Goal: Task Accomplishment & Management: Complete application form

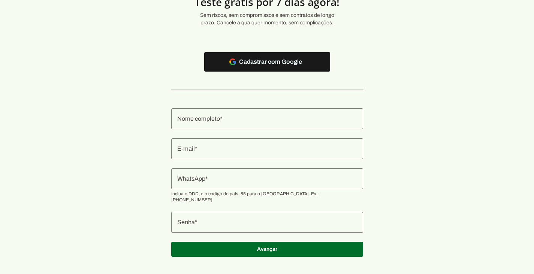
scroll to position [57, 0]
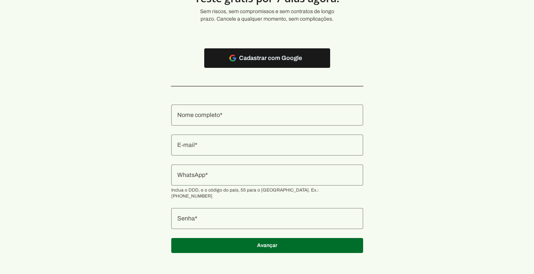
click at [228, 116] on input "Nome completo" at bounding box center [267, 115] width 180 height 9
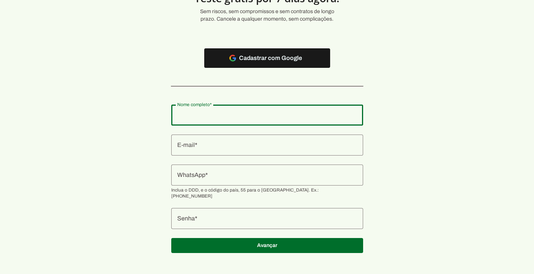
type input "[PERSON_NAME]"
type md-outlined-text-field "[PERSON_NAME]"
type input "[EMAIL_ADDRESS][DOMAIN_NAME]"
type md-outlined-text-field "[EMAIL_ADDRESS][DOMAIN_NAME]"
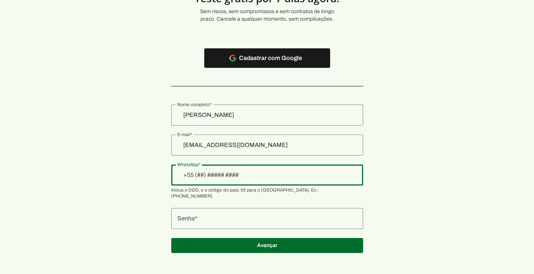
click at [204, 176] on input "WhatsApp" at bounding box center [267, 174] width 180 height 9
click at [199, 175] on input "WhatsApp" at bounding box center [267, 174] width 180 height 9
click at [149, 193] on section "Teste grátis por 7 dias agora! Sem riscos, sem compromissos e sem contratos de …" at bounding box center [267, 111] width 534 height 301
click at [227, 175] on input "[PHONE_NUMBER]" at bounding box center [267, 174] width 180 height 9
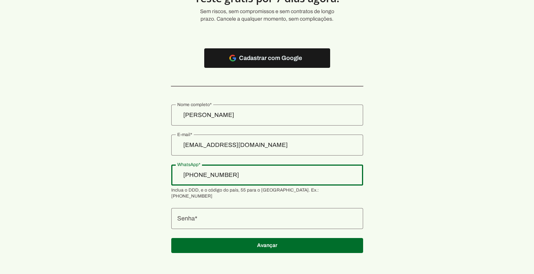
click at [227, 175] on input "[PHONE_NUMBER]" at bounding box center [267, 174] width 180 height 9
type input "+1(___)___-____"
type input "[PHONE_NUMBER]"
type md-outlined-text-field "[PHONE_NUMBER]"
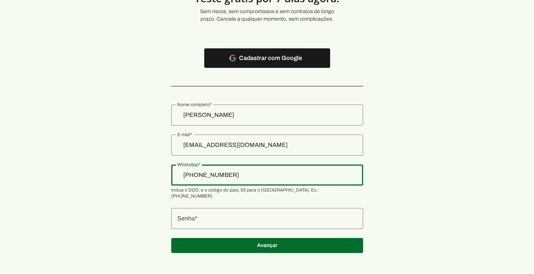
click at [231, 208] on div at bounding box center [267, 218] width 192 height 21
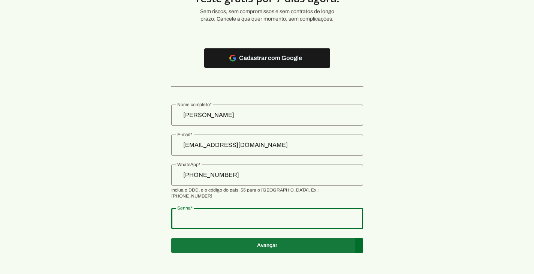
type md-outlined-text-field "Neurau@25"
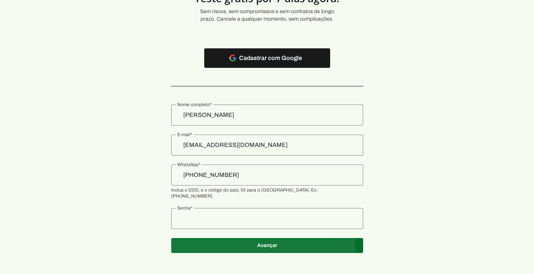
click at [230, 237] on span at bounding box center [267, 245] width 192 height 18
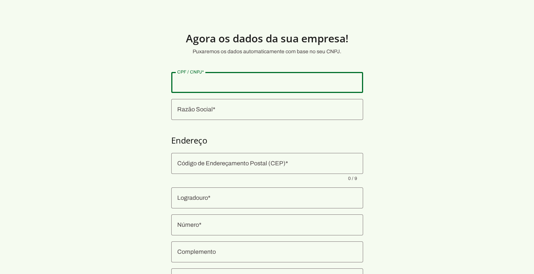
click at [266, 83] on input "CPF / CNPJ" at bounding box center [267, 82] width 180 height 9
type input "40.062.636/0001-82"
type md-outlined-text-field "40.062.636/0001-82"
click at [250, 103] on div at bounding box center [267, 109] width 192 height 21
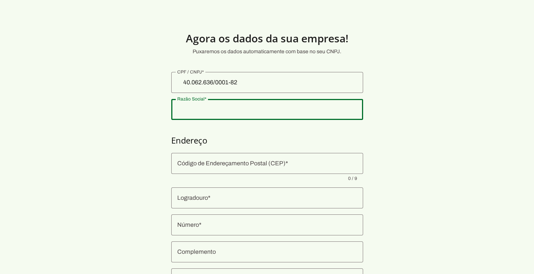
type input "QUALICOOK REFEICOES SAUDAVEIS LTDA"
type input "Avenida Doutor [PERSON_NAME]"
type input "683"
type input "Sala 4"
type input "[GEOGRAPHIC_DATA]"
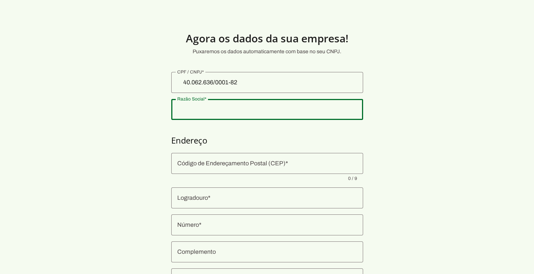
type input "[GEOGRAPHIC_DATA][PERSON_NAME][PERSON_NAME]"
type input "SP"
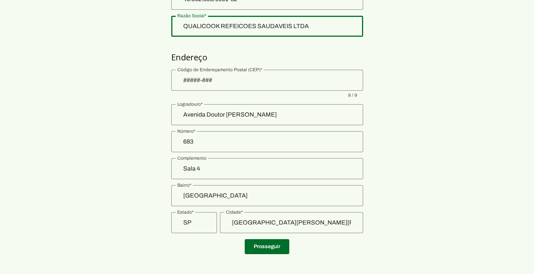
scroll to position [87, 0]
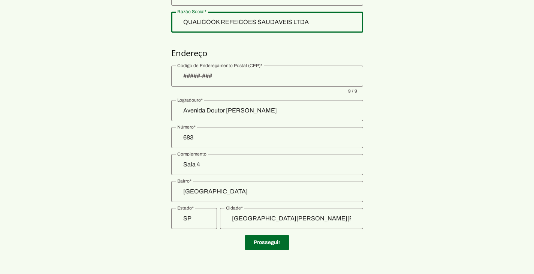
click at [218, 169] on input "Sala 4" at bounding box center [267, 164] width 180 height 9
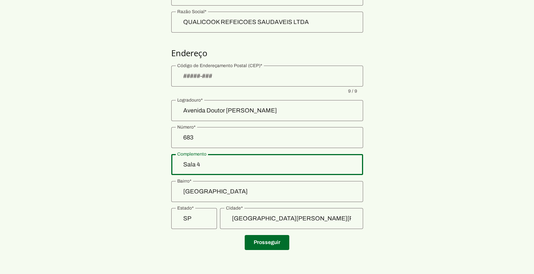
click at [218, 169] on input "Sala 4" at bounding box center [267, 164] width 180 height 9
type input "Junto ao restaurante Guaco"
type md-outlined-text-field "Junto ao restaurante Guaco"
click at [265, 246] on span at bounding box center [267, 242] width 45 height 18
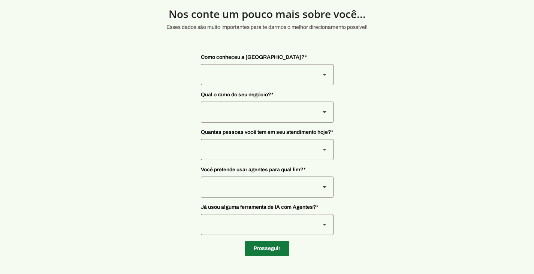
scroll to position [24, 0]
click at [211, 79] on div at bounding box center [257, 74] width 113 height 21
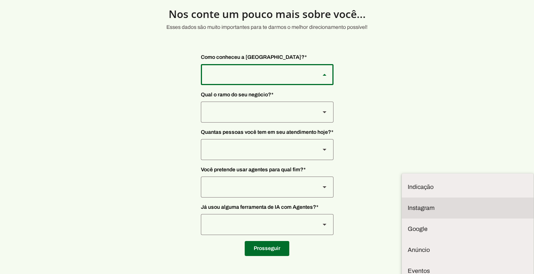
click at [408, 203] on slot at bounding box center [468, 207] width 120 height 9
type md-outlined-select "SqiumnrPQyqUQpijGxgf"
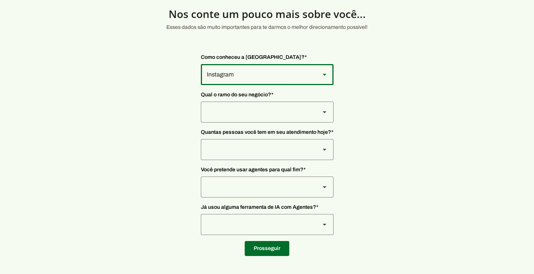
click at [246, 116] on div at bounding box center [257, 112] width 113 height 21
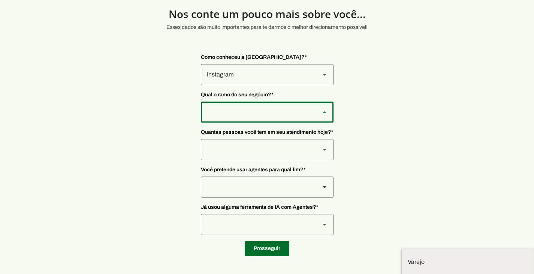
scroll to position [1, 0]
type md-outlined-select "PdBvFalRKZEXjQ8yR20Z"
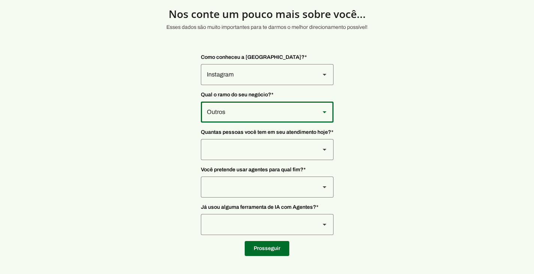
click at [247, 157] on div at bounding box center [257, 149] width 113 height 21
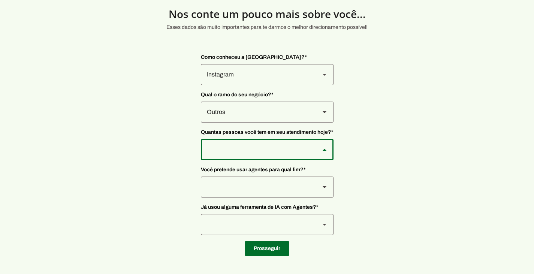
type md-outlined-select "yHmeUixsC5IlBgFUkJwN"
click at [233, 183] on div at bounding box center [257, 186] width 113 height 21
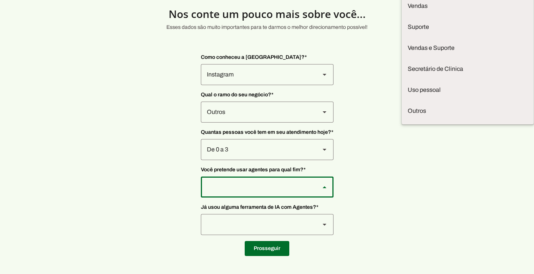
click at [233, 183] on div at bounding box center [257, 186] width 113 height 21
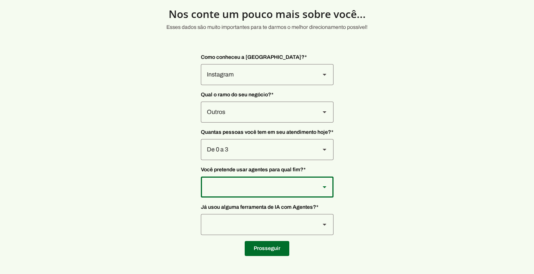
click at [233, 183] on div at bounding box center [257, 186] width 113 height 21
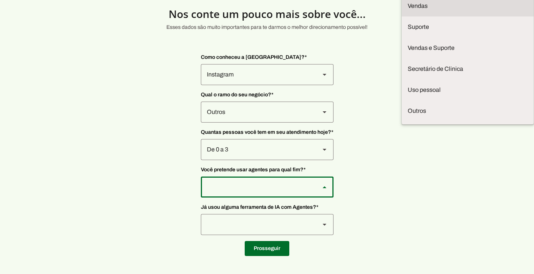
click at [408, 10] on slot at bounding box center [468, 5] width 120 height 9
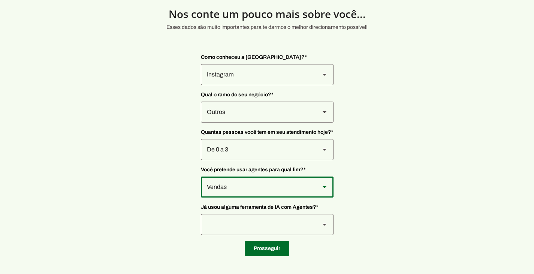
click at [241, 184] on div "Vendas" at bounding box center [257, 186] width 113 height 21
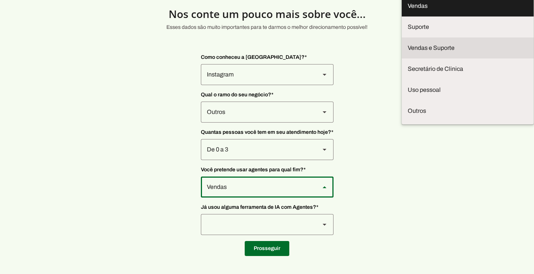
click at [408, 52] on slot at bounding box center [468, 47] width 120 height 9
type md-outlined-select "LGV6UAW7vmmJy71KmeMz"
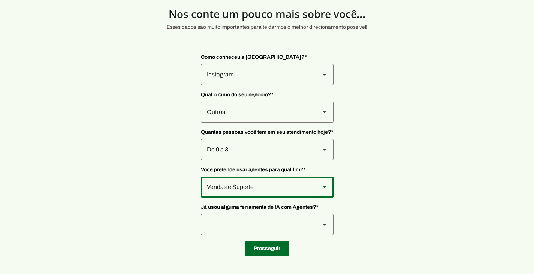
click at [243, 191] on div "Vendas e Suporte" at bounding box center [257, 186] width 113 height 21
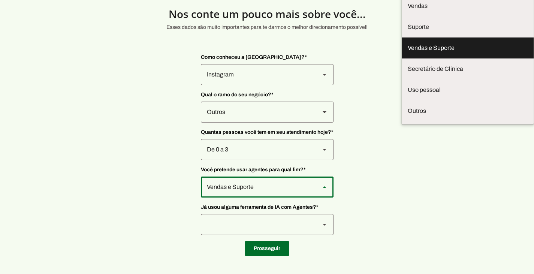
click at [130, 179] on section "Nos [PERSON_NAME] um pouco mais sobre você... Esses dados são muito importantes…" at bounding box center [267, 125] width 534 height 262
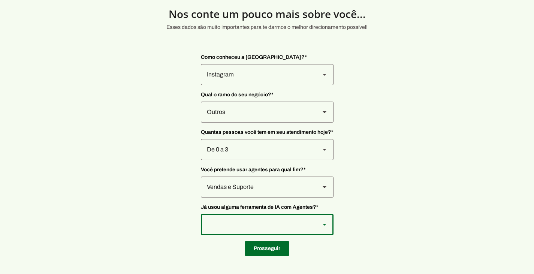
click at [229, 221] on div at bounding box center [257, 224] width 113 height 21
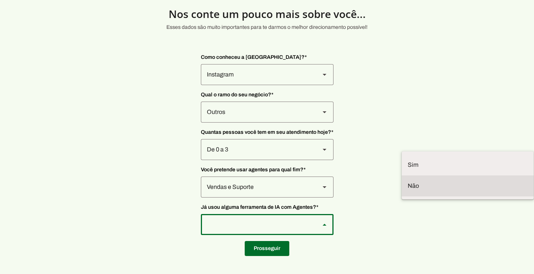
click at [408, 190] on slot at bounding box center [468, 185] width 120 height 9
type md-outlined-select "YJTivUP5LYteilvK0BaA"
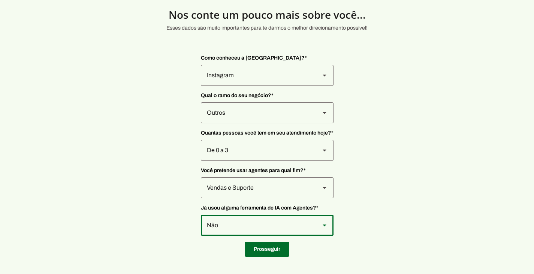
scroll to position [24, 0]
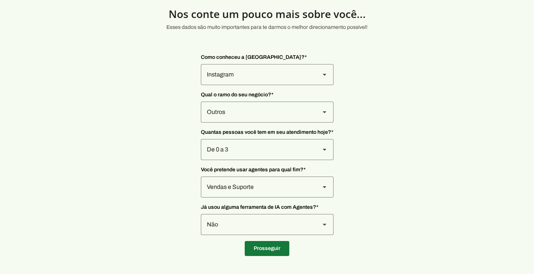
click at [278, 252] on span at bounding box center [267, 248] width 45 height 18
type input "Avenida Doutor [PERSON_NAME]"
type input "683"
type input "Junto ao restaurante Guaco"
type input "[GEOGRAPHIC_DATA]"
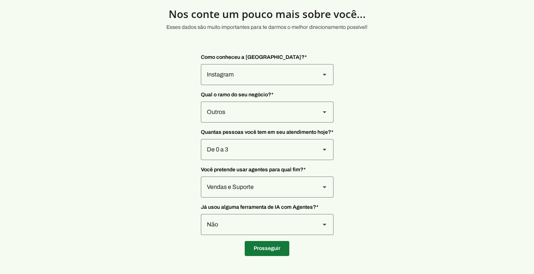
type input "[GEOGRAPHIC_DATA][PERSON_NAME][PERSON_NAME]"
type input "SP"
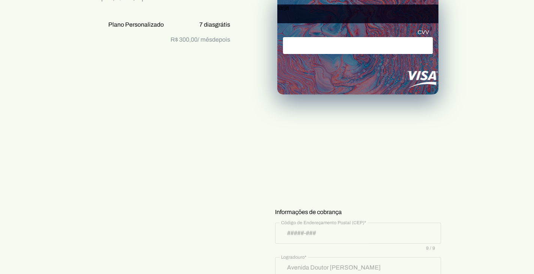
scroll to position [150, 0]
